Goal: Task Accomplishment & Management: Use online tool/utility

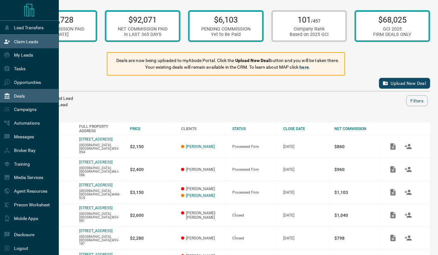
click at [14, 44] on div "Claim Leads" at bounding box center [21, 41] width 34 height 10
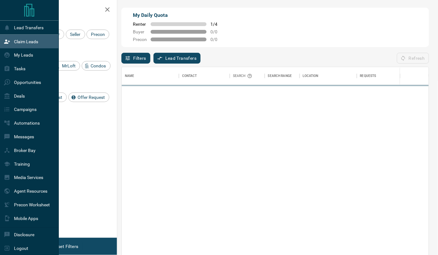
scroll to position [193, 307]
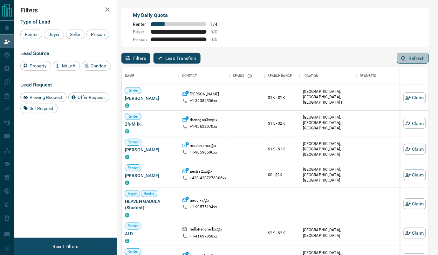
click at [407, 61] on button "Refresh" at bounding box center [413, 58] width 32 height 11
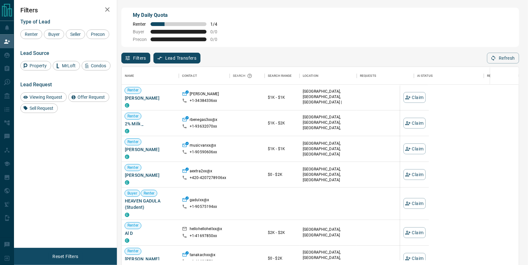
scroll to position [202, 397]
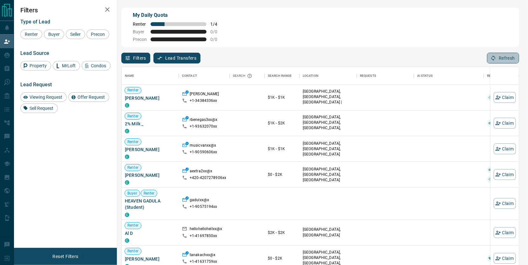
click at [437, 60] on icon "button" at bounding box center [494, 58] width 6 height 6
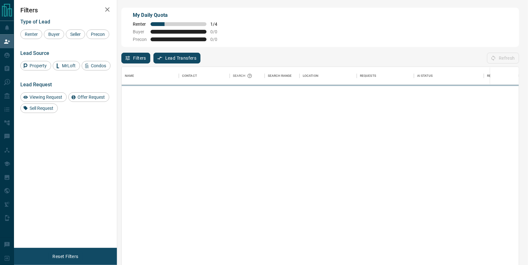
scroll to position [0, 0]
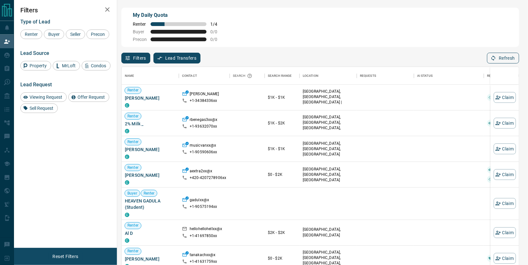
click at [437, 54] on button "Refresh" at bounding box center [503, 58] width 32 height 11
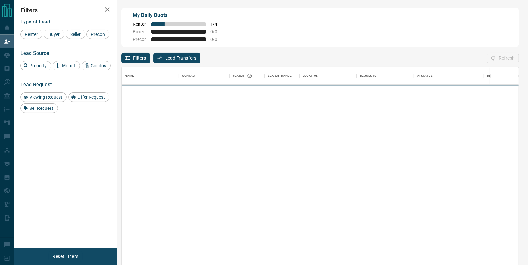
scroll to position [202, 397]
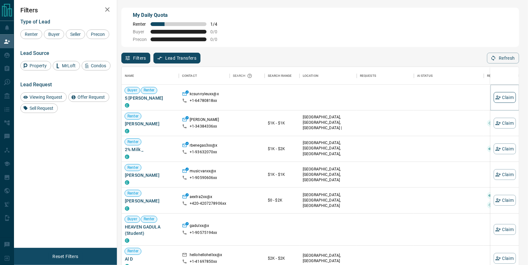
click at [437, 98] on button "Claim" at bounding box center [505, 97] width 22 height 11
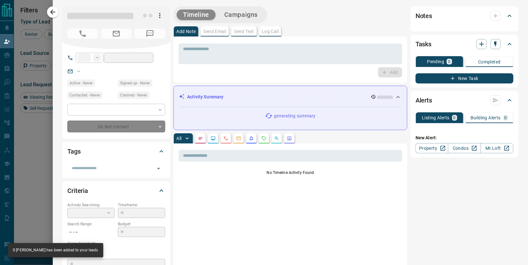
type input "**"
type input "**********"
type input "**"
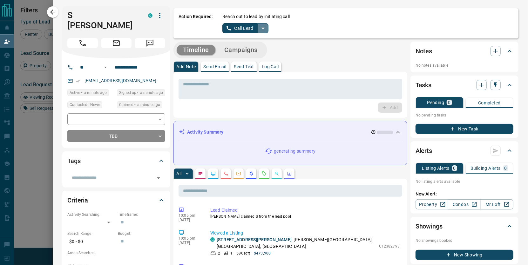
scroll to position [0, 0]
click at [264, 27] on icon "split button" at bounding box center [263, 28] width 8 height 8
click at [247, 49] on li "Log Manual Call" at bounding box center [245, 50] width 39 height 10
click at [240, 29] on button "Log Manual Call" at bounding box center [243, 28] width 42 height 10
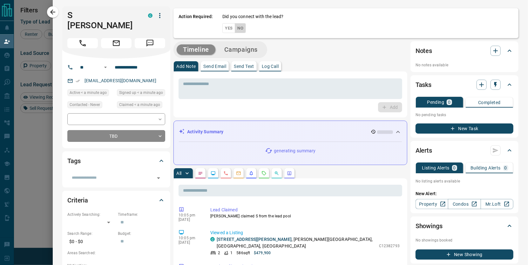
click at [240, 29] on button "No" at bounding box center [240, 28] width 11 height 10
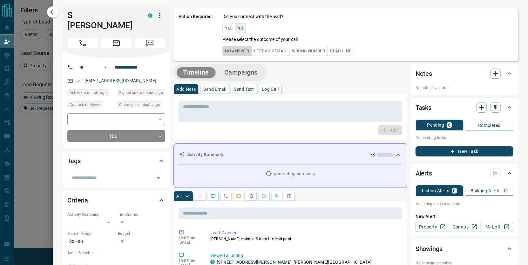
click at [240, 54] on button "No Answer" at bounding box center [236, 51] width 29 height 10
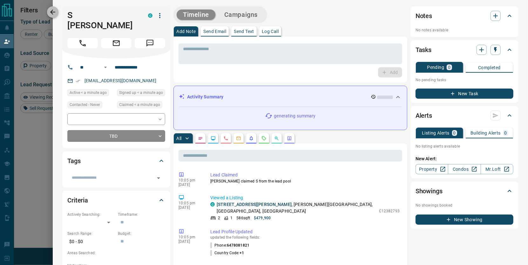
click at [56, 12] on icon "button" at bounding box center [53, 12] width 8 height 8
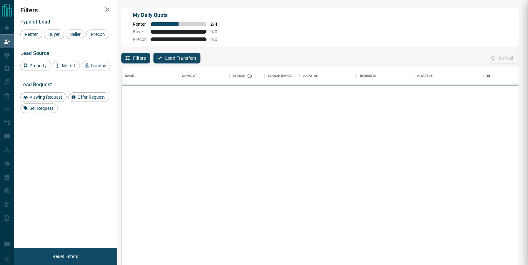
scroll to position [202, 397]
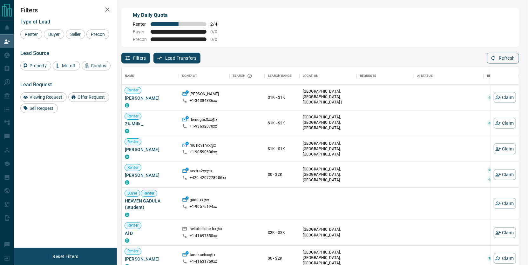
click at [437, 56] on icon "button" at bounding box center [494, 58] width 6 height 6
click at [437, 57] on icon "button" at bounding box center [494, 58] width 6 height 6
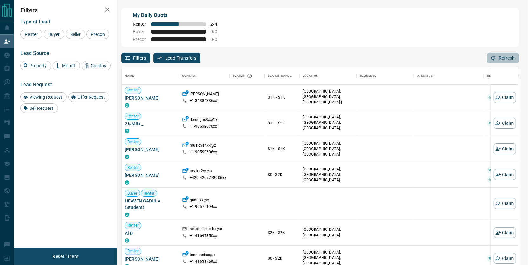
click at [437, 57] on icon "button" at bounding box center [494, 58] width 6 height 6
click at [437, 56] on icon "button" at bounding box center [494, 58] width 6 height 6
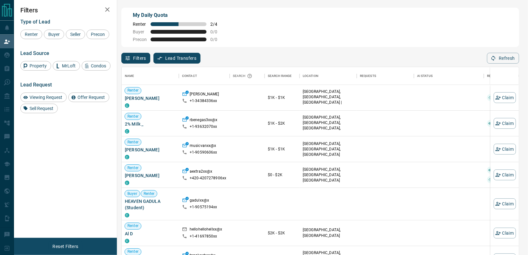
scroll to position [0, 0]
click at [437, 56] on button "Refresh" at bounding box center [503, 58] width 32 height 11
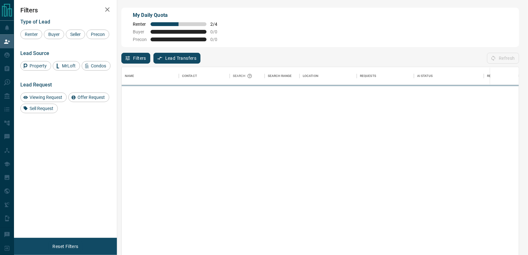
scroll to position [193, 397]
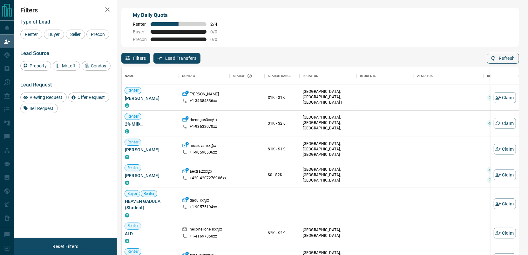
click at [437, 60] on icon "button" at bounding box center [494, 58] width 6 height 6
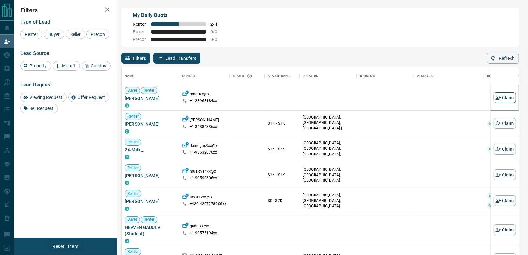
click at [437, 95] on button "Claim" at bounding box center [505, 97] width 22 height 11
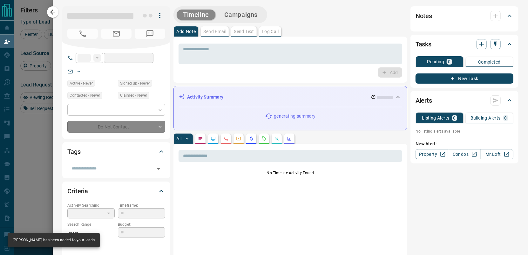
type input "**"
type input "**********"
type input "**"
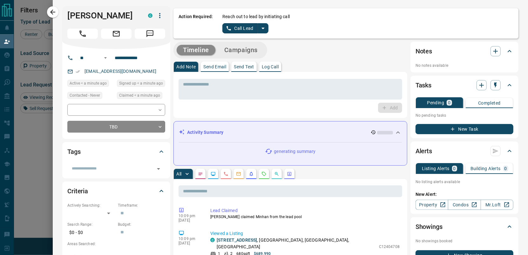
scroll to position [0, 0]
click at [264, 29] on icon "split button" at bounding box center [263, 28] width 8 height 8
click at [253, 45] on li "Log Manual Call" at bounding box center [245, 50] width 39 height 10
click at [244, 29] on button "Log Manual Call" at bounding box center [243, 28] width 42 height 10
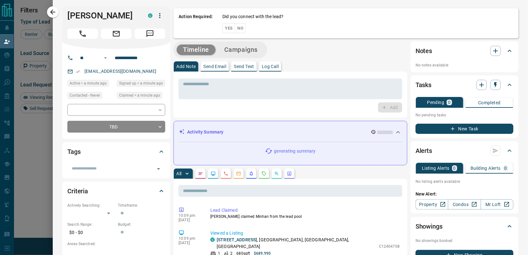
click at [244, 29] on button "No" at bounding box center [240, 28] width 11 height 10
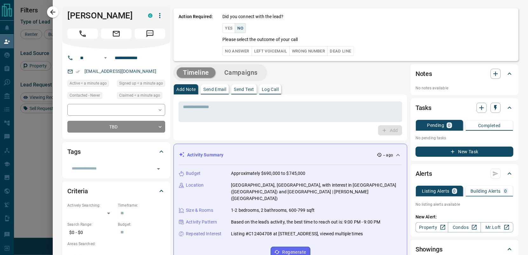
click at [243, 57] on div "Action Required: Did you connect with the lead? Yes No Please select the outcom…" at bounding box center [345, 34] width 345 height 53
click at [243, 55] on button "No Answer" at bounding box center [236, 51] width 29 height 10
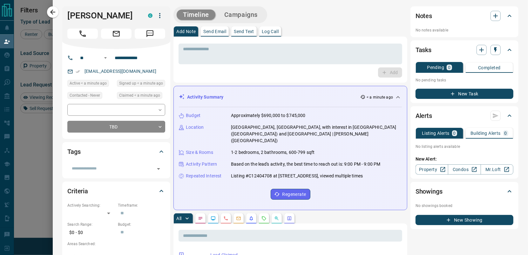
click at [58, 15] on button "button" at bounding box center [52, 11] width 11 height 11
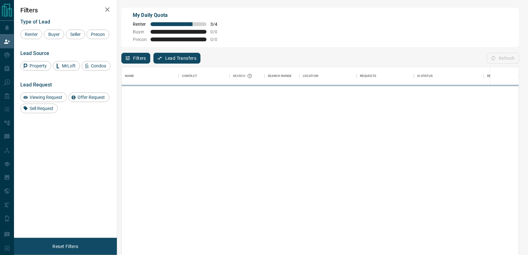
scroll to position [193, 397]
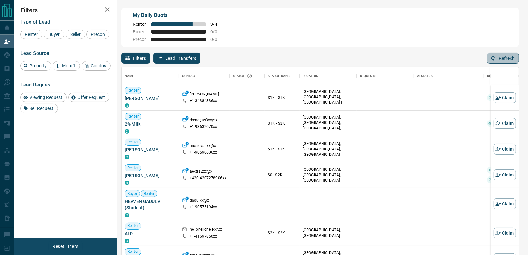
click at [437, 59] on button "Refresh" at bounding box center [503, 58] width 32 height 11
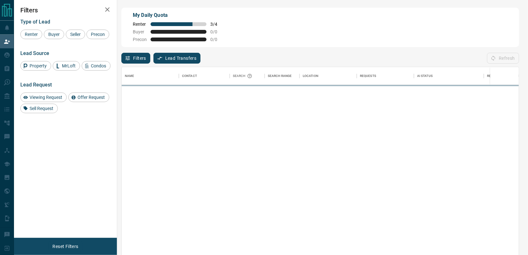
scroll to position [0, 0]
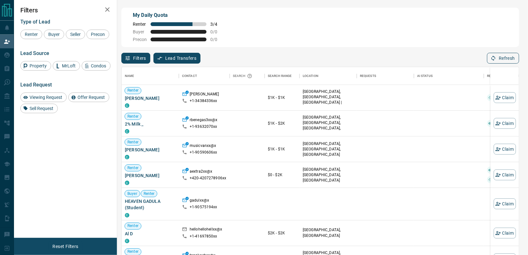
click at [437, 59] on button "Refresh" at bounding box center [503, 58] width 32 height 11
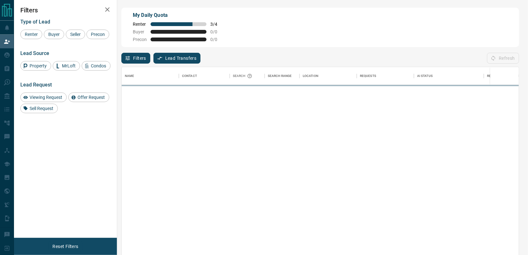
scroll to position [193, 397]
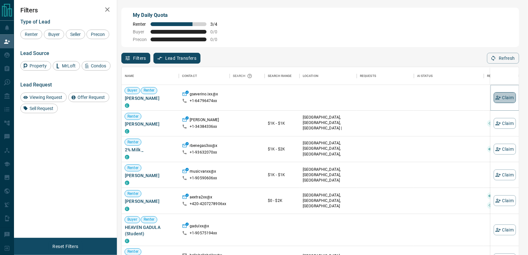
click at [437, 99] on icon "button" at bounding box center [498, 98] width 6 height 6
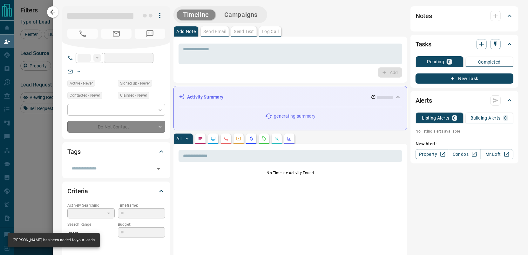
type input "**"
type input "**********"
type input "**"
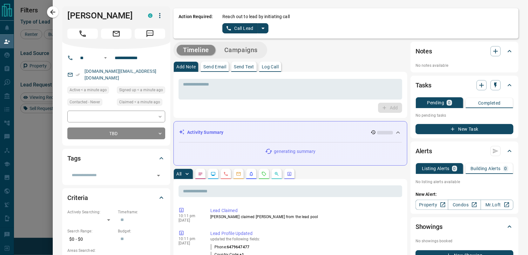
scroll to position [0, 0]
click at [268, 28] on button "split button" at bounding box center [263, 28] width 11 height 10
click at [255, 45] on li "Log Manual Call" at bounding box center [245, 50] width 39 height 10
click at [244, 31] on button "Log Manual Call" at bounding box center [243, 28] width 42 height 10
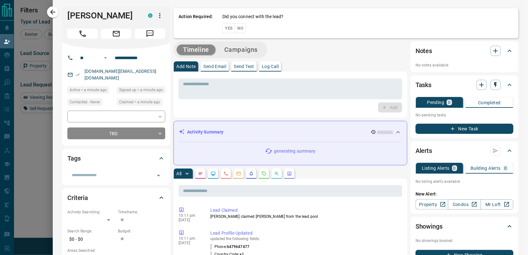
click at [242, 30] on button "No" at bounding box center [240, 28] width 11 height 10
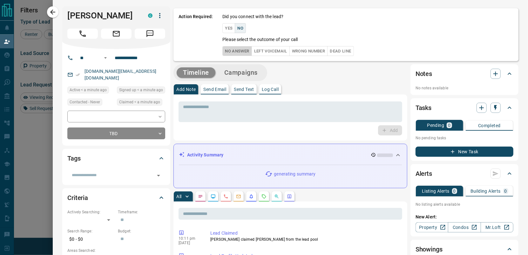
click at [244, 48] on button "No Answer" at bounding box center [236, 51] width 29 height 10
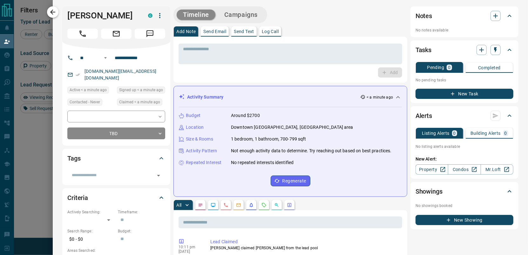
click at [54, 13] on icon "button" at bounding box center [53, 12] width 8 height 8
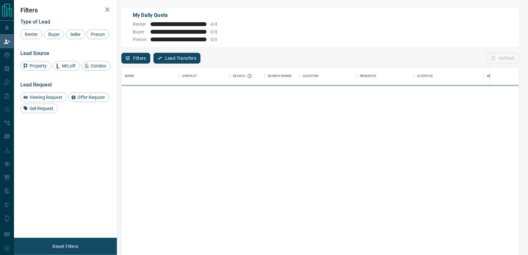
scroll to position [193, 397]
